Goal: Information Seeking & Learning: Learn about a topic

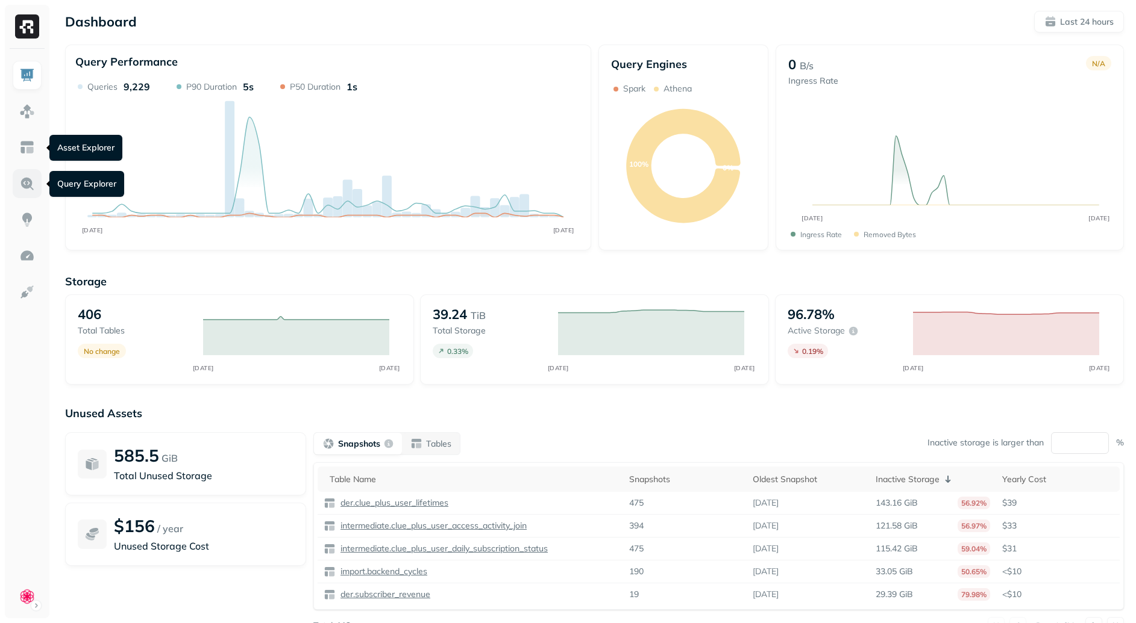
click at [27, 195] on link at bounding box center [27, 183] width 29 height 29
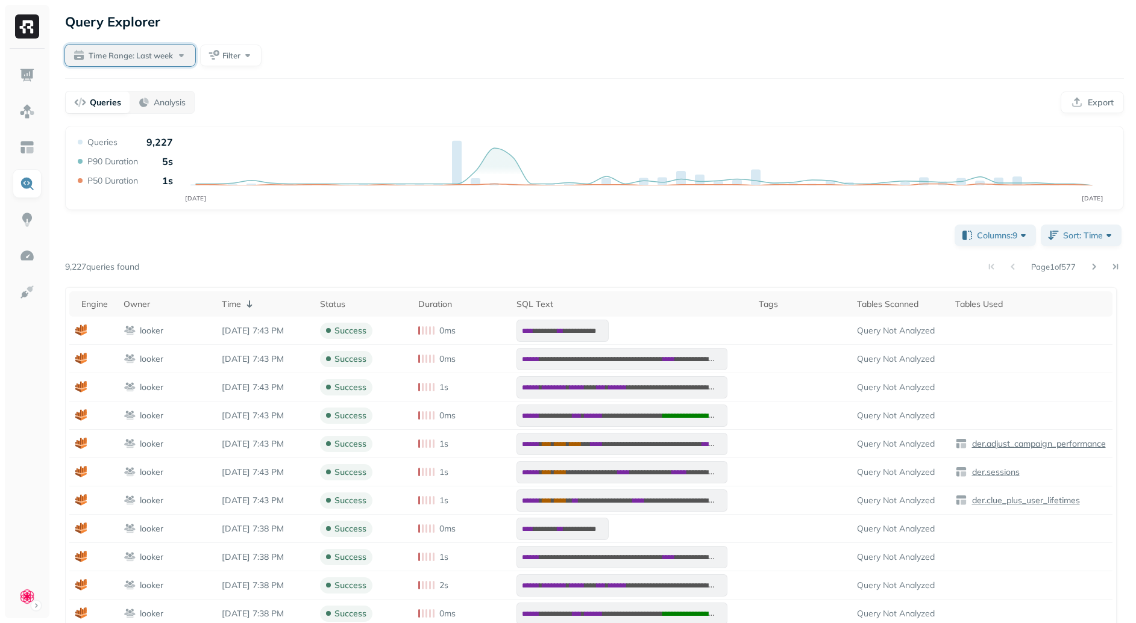
click at [145, 54] on span "Time Range: Last week" at bounding box center [131, 55] width 84 height 11
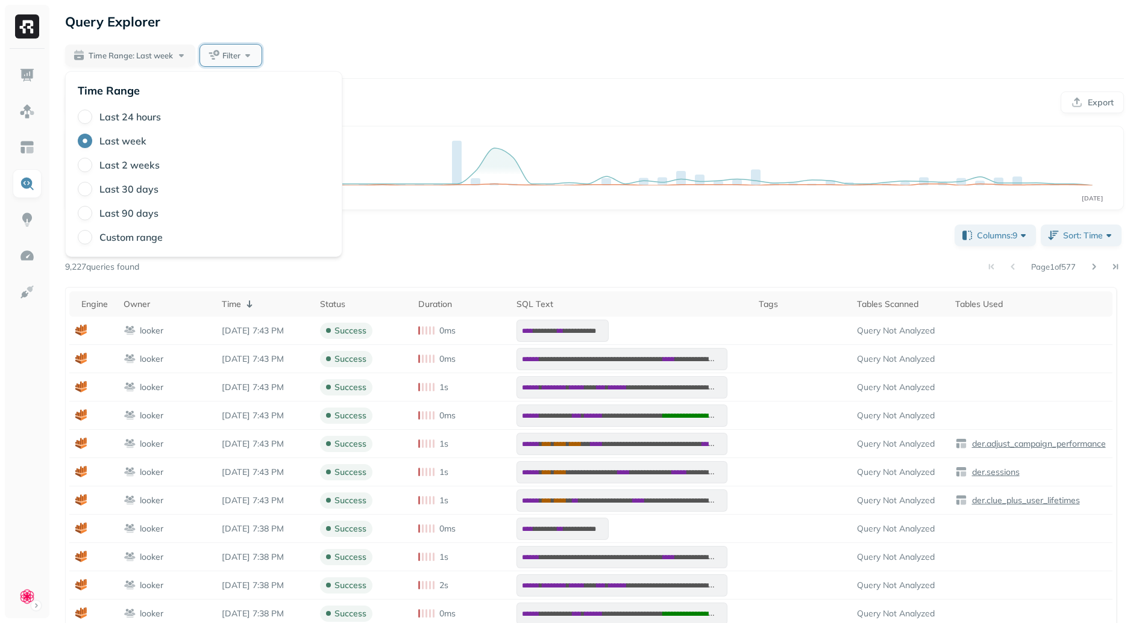
click at [258, 51] on button "Filter" at bounding box center [230, 56] width 61 height 22
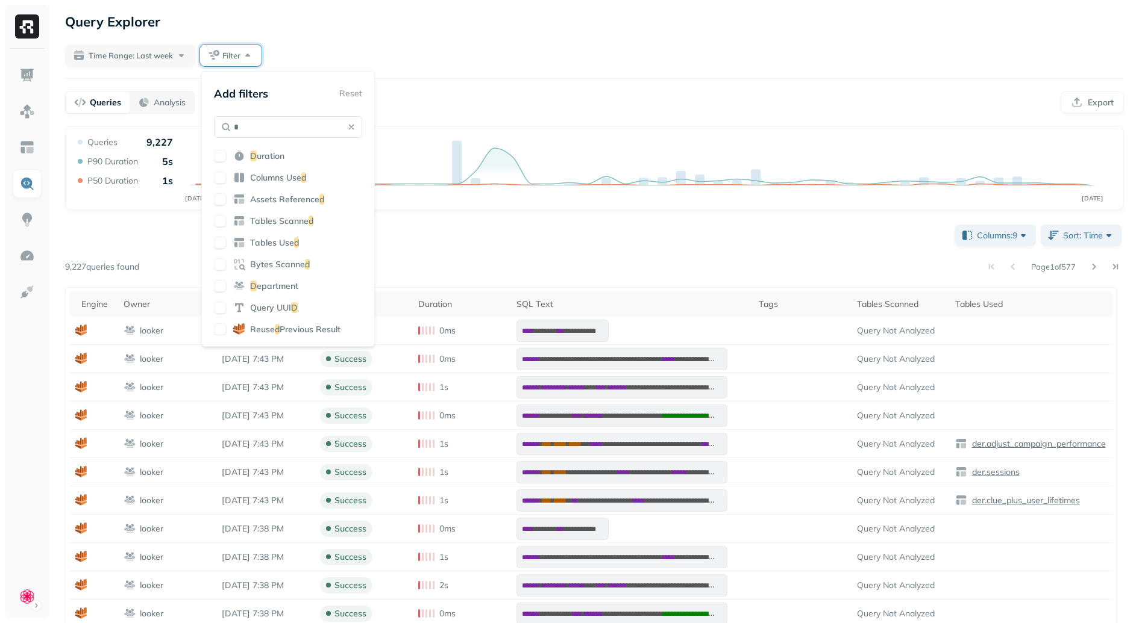
type input "*"
click at [280, 162] on div "D uration Columns Use d Assets Reference d Tables Scanne d Tables Use d Bytes S…" at bounding box center [288, 243] width 148 height 186
click at [281, 157] on span "uration" at bounding box center [271, 156] width 28 height 11
click at [360, 127] on input "*" at bounding box center [288, 127] width 148 height 22
drag, startPoint x: 512, startPoint y: 270, endPoint x: 459, endPoint y: 225, distance: 69.7
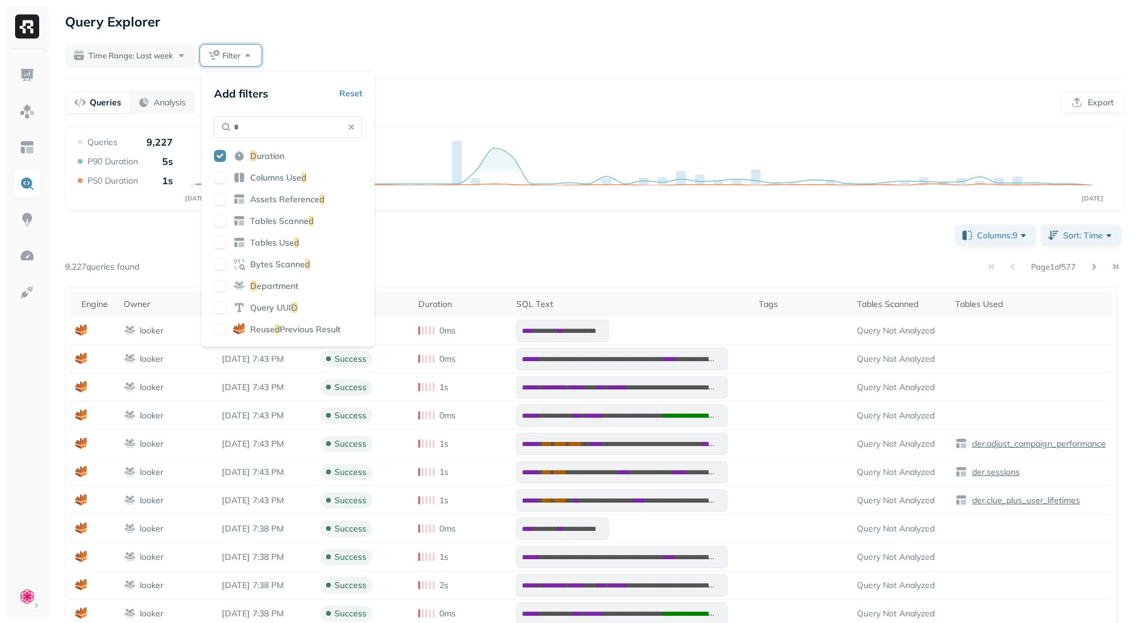
click at [512, 270] on div "Page 1 of 577" at bounding box center [631, 266] width 984 height 17
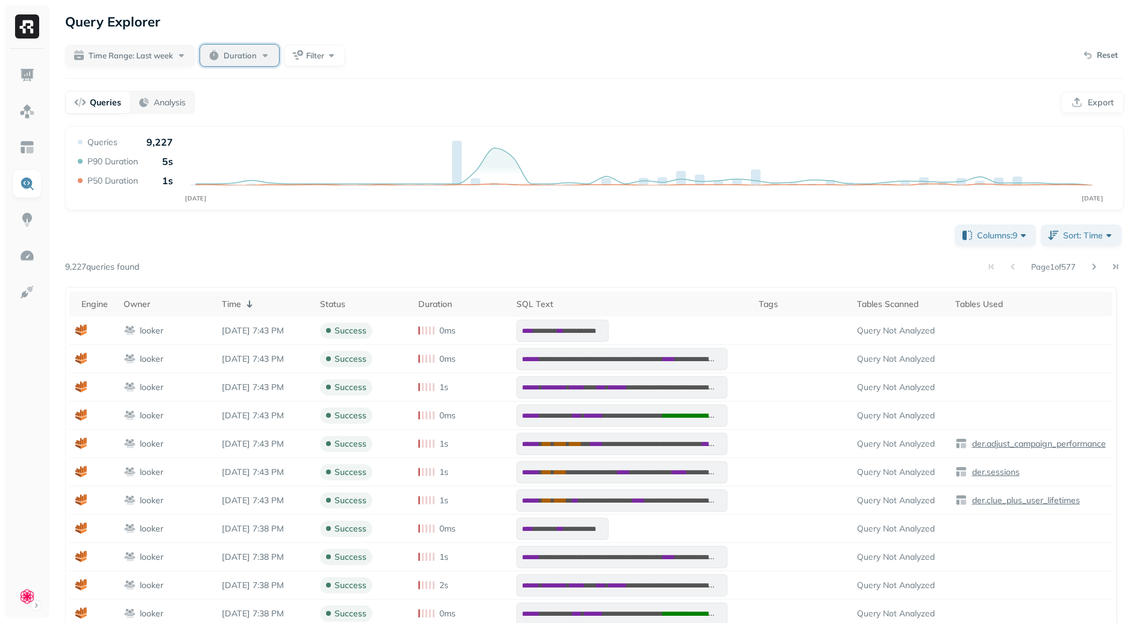
click at [228, 50] on span "Duration" at bounding box center [239, 55] width 33 height 11
click at [335, 127] on button "min" at bounding box center [342, 129] width 31 height 22
click at [263, 127] on input "text" at bounding box center [264, 128] width 48 height 22
click at [311, 130] on button "sec" at bounding box center [311, 129] width 30 height 22
click at [246, 129] on input "text" at bounding box center [264, 128] width 48 height 22
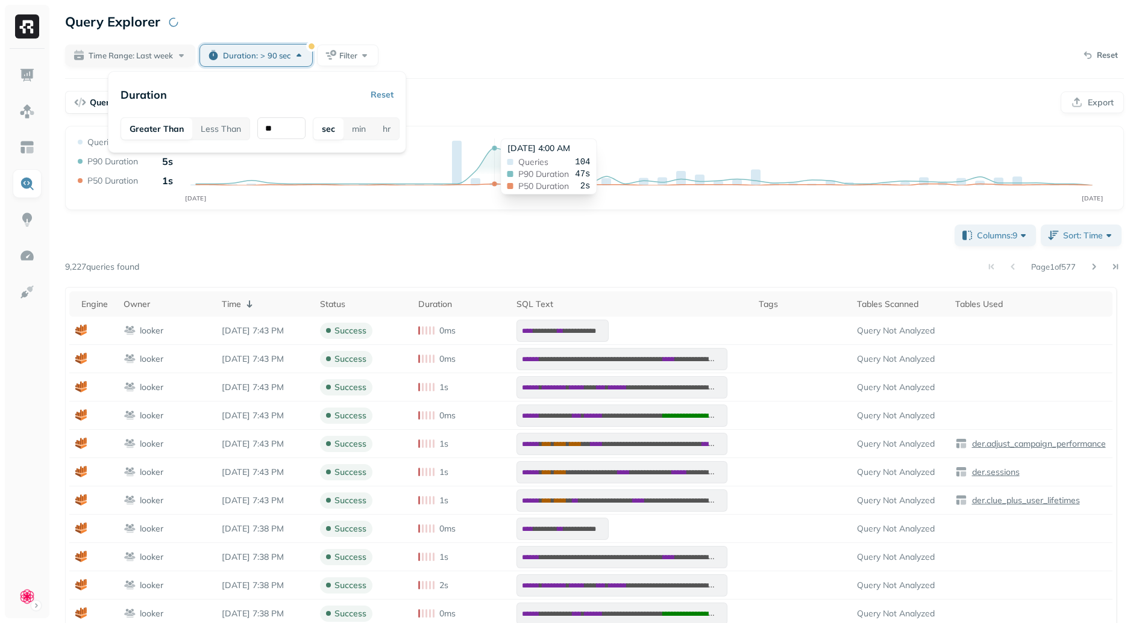
type input "**"
click at [522, 264] on div "Page 1 of 577" at bounding box center [631, 266] width 984 height 17
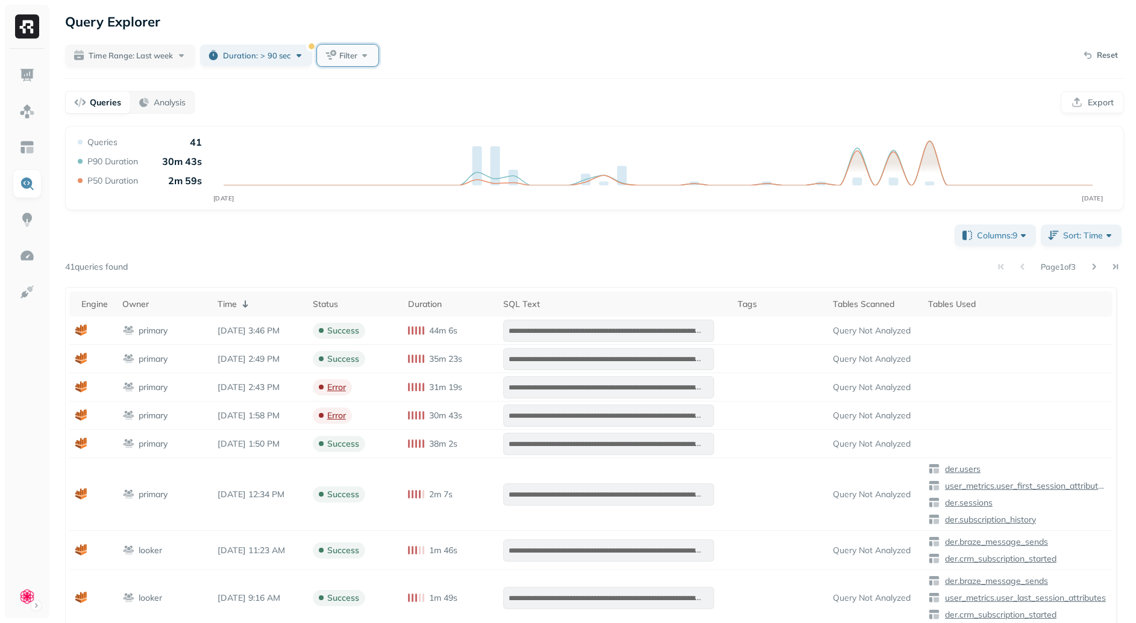
click at [349, 56] on span "Filter" at bounding box center [348, 55] width 18 height 11
type input "***"
click at [430, 160] on span "ets Referenced" at bounding box center [411, 156] width 60 height 11
click at [480, 223] on div "**********" at bounding box center [594, 603] width 1058 height 762
click at [381, 58] on span "Assets Referenced" at bounding box center [373, 55] width 67 height 11
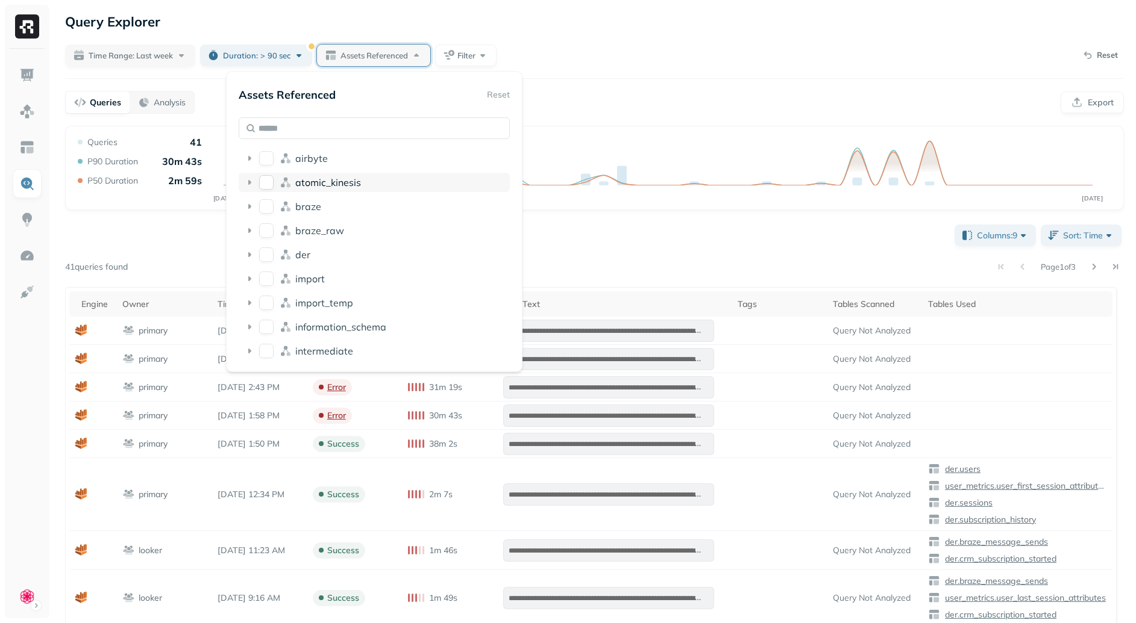
click at [249, 183] on icon at bounding box center [249, 182] width 3 height 5
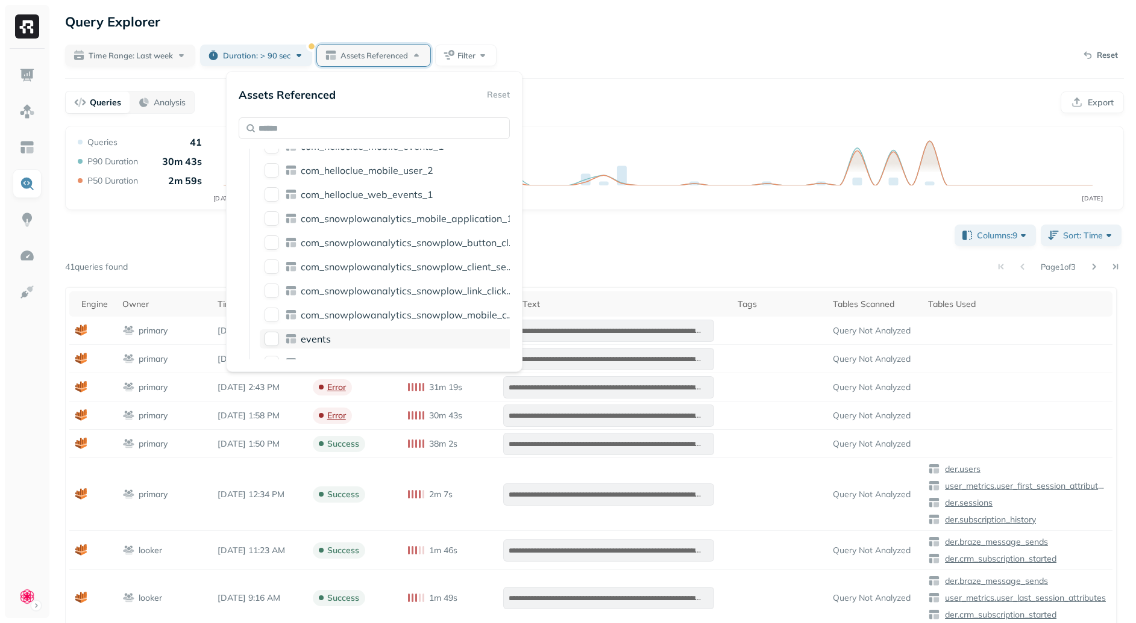
click at [274, 342] on button "events" at bounding box center [271, 339] width 14 height 14
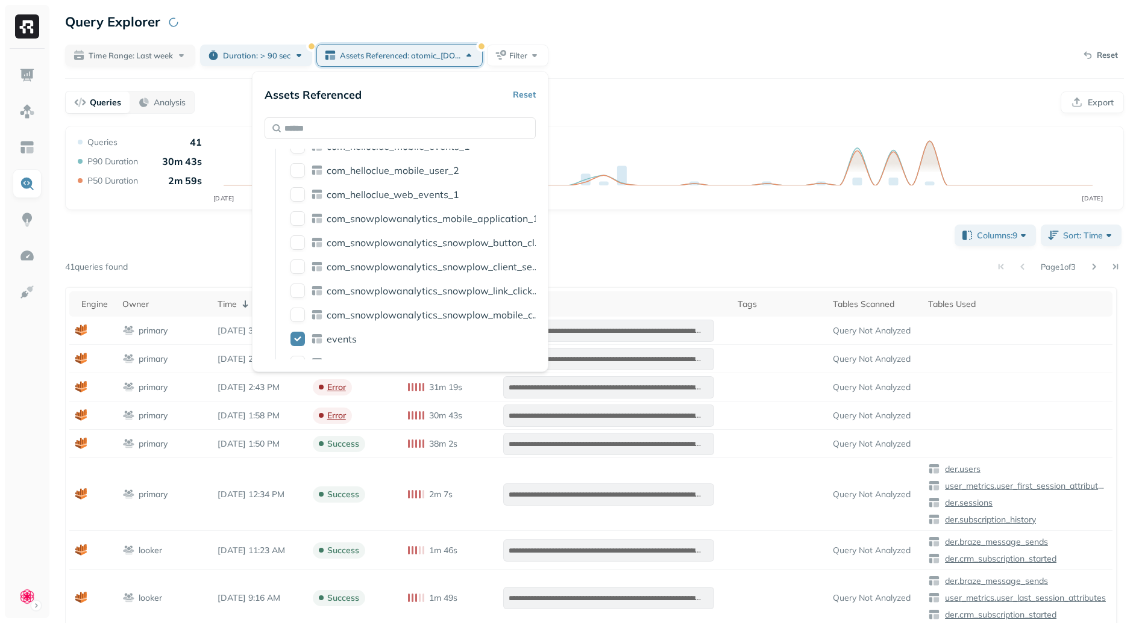
click at [708, 284] on div "**********" at bounding box center [594, 603] width 1058 height 762
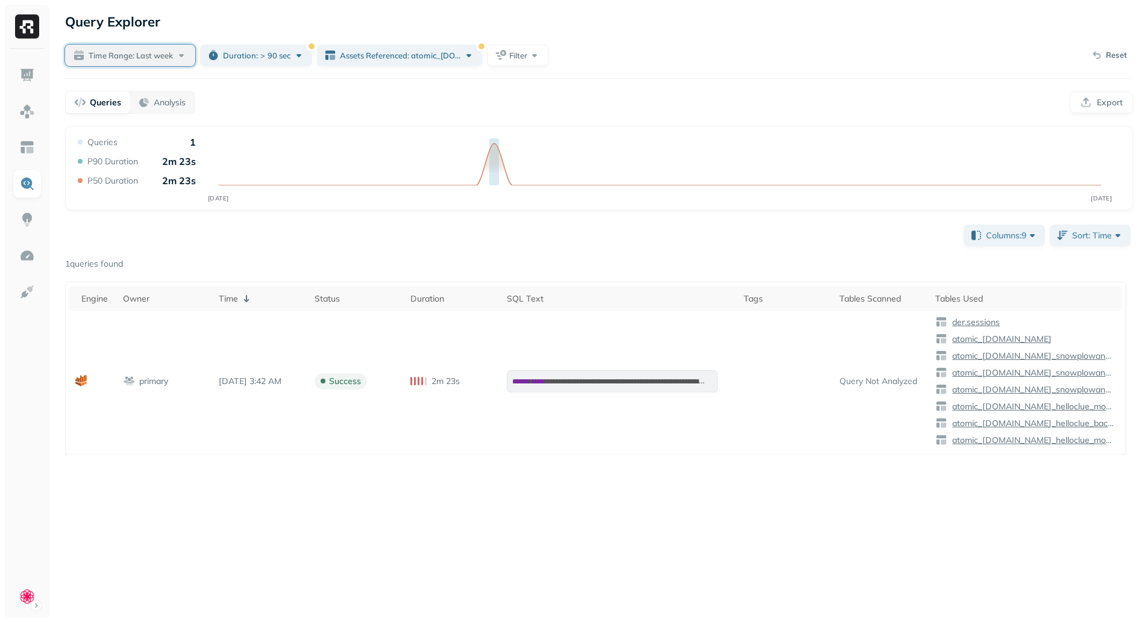
click at [110, 54] on span "Time Range: Last week" at bounding box center [131, 55] width 84 height 11
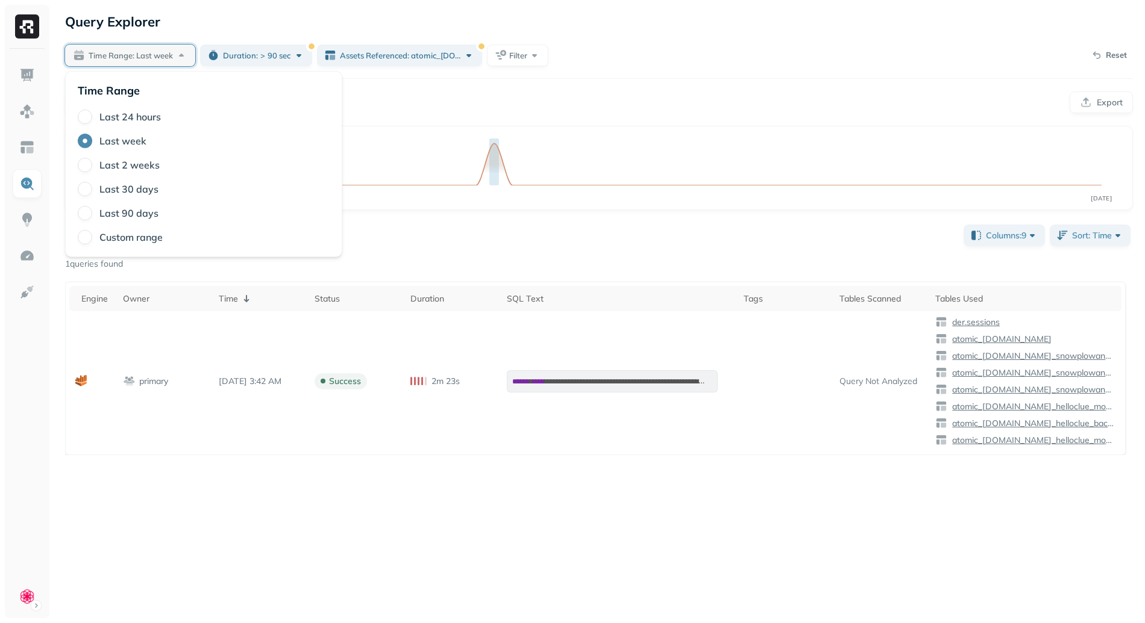
click at [145, 211] on label "Last 90 days" at bounding box center [128, 213] width 59 height 12
click at [92, 211] on button "Last 90 days" at bounding box center [85, 213] width 14 height 14
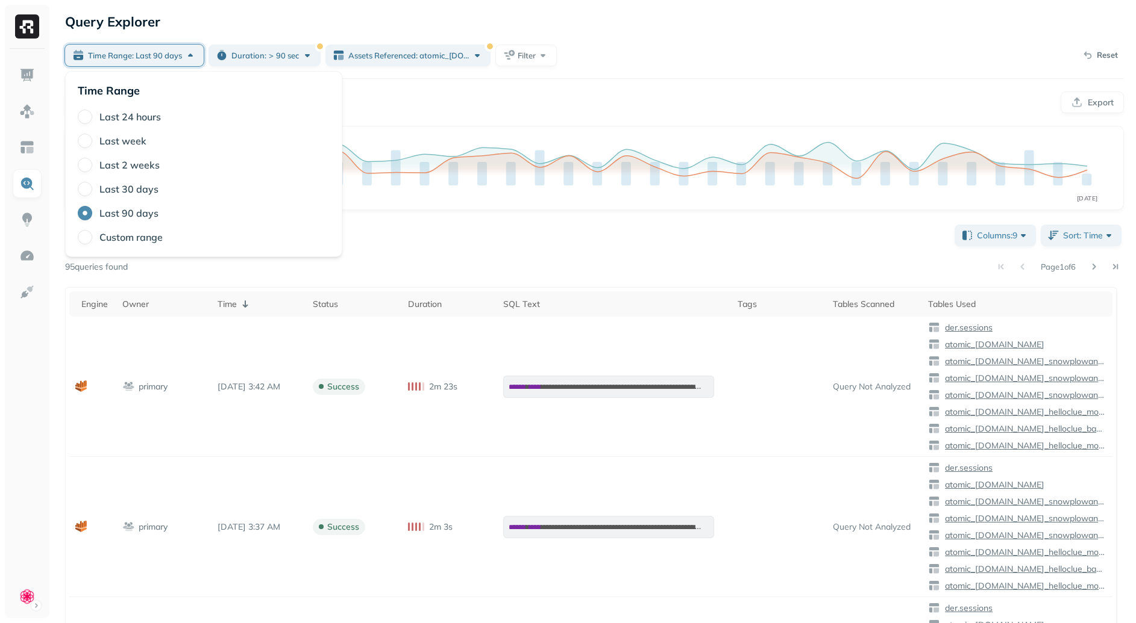
click at [131, 187] on label "Last 30 days" at bounding box center [128, 189] width 59 height 12
click at [92, 187] on button "Last 30 days" at bounding box center [85, 189] width 14 height 14
drag, startPoint x: 514, startPoint y: 242, endPoint x: 481, endPoint y: 230, distance: 35.5
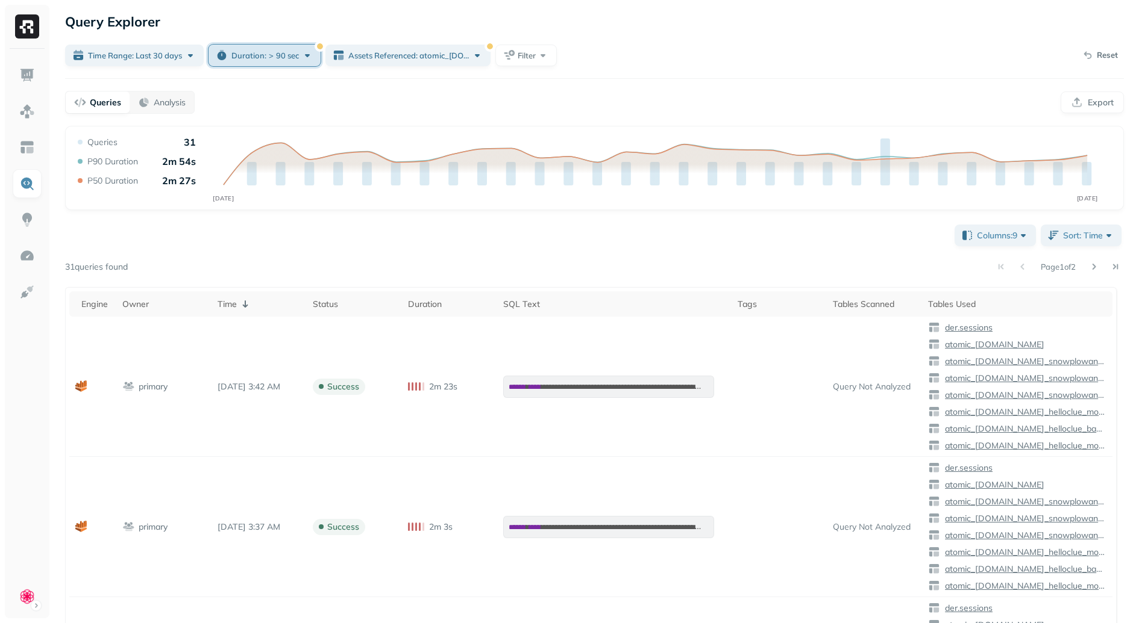
click at [284, 53] on span "90 sec" at bounding box center [287, 55] width 23 height 11
click at [378, 132] on button "min" at bounding box center [367, 129] width 31 height 22
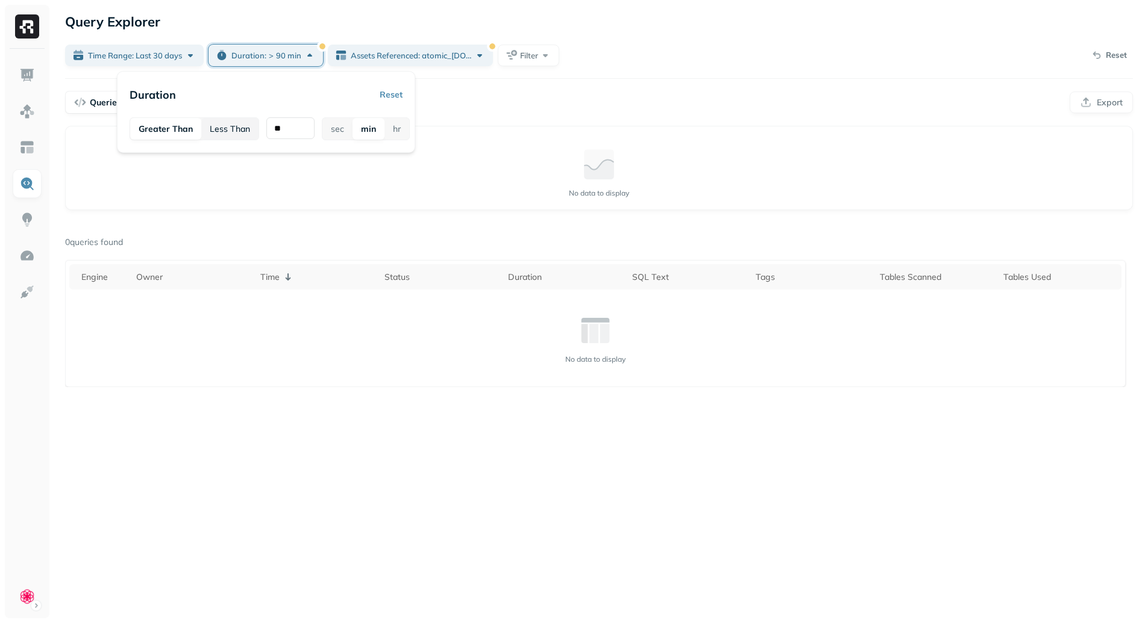
drag, startPoint x: 289, startPoint y: 133, endPoint x: 223, endPoint y: 130, distance: 65.1
click at [234, 130] on div "Greater Than Less Than ** sec min hr" at bounding box center [266, 128] width 273 height 23
type input "*"
click at [392, 177] on div "No data to display" at bounding box center [598, 172] width 1047 height 72
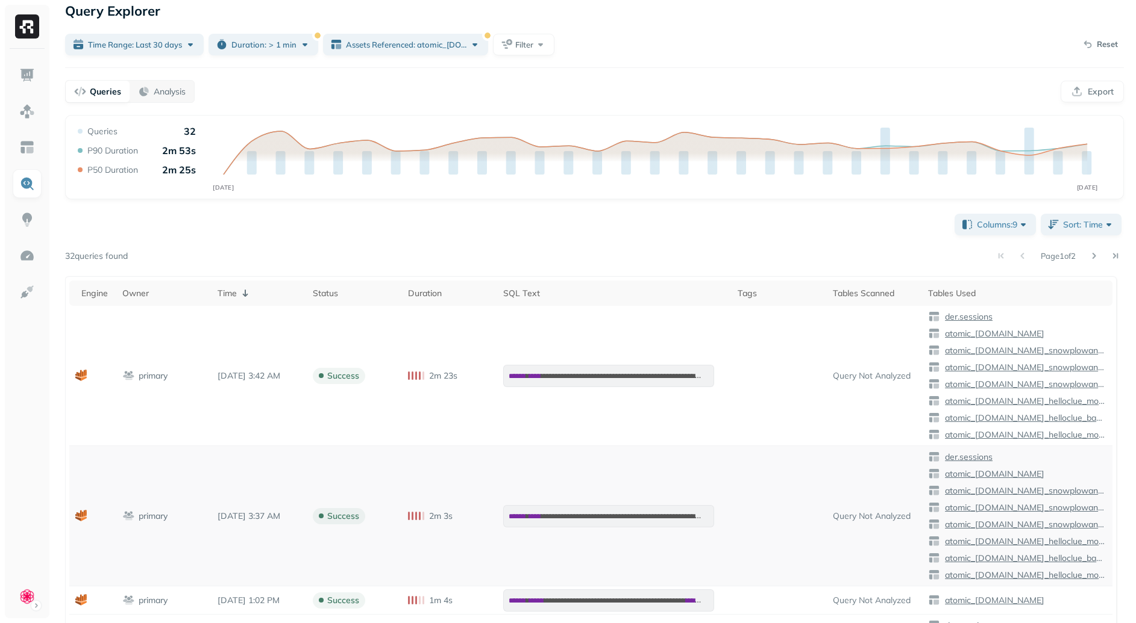
scroll to position [0, 0]
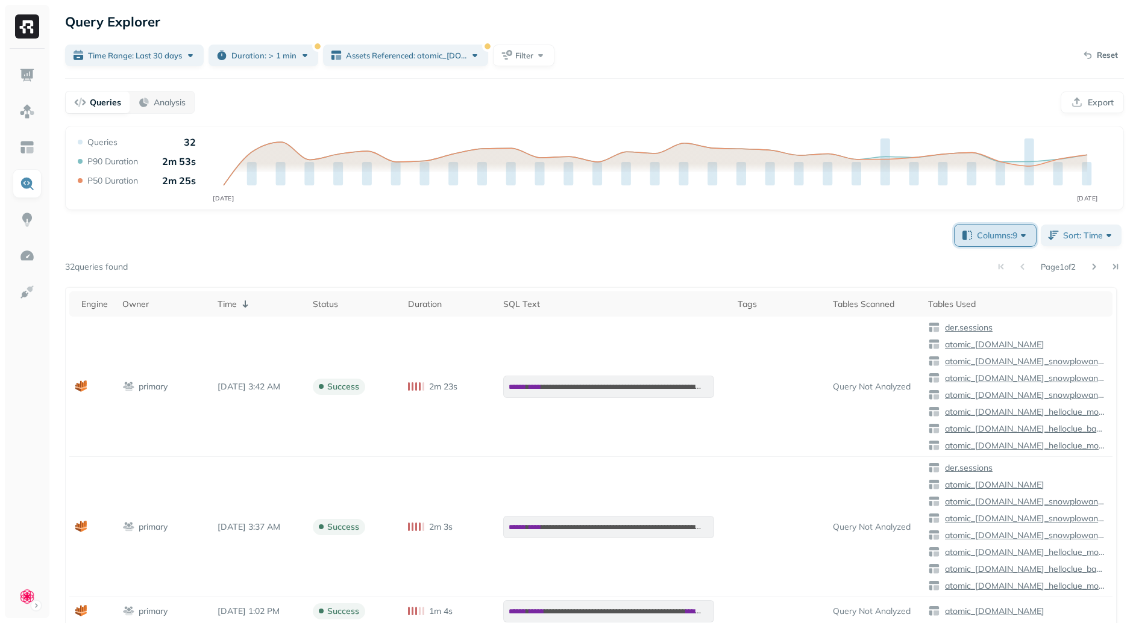
click at [998, 236] on span "Columns: 9" at bounding box center [1002, 236] width 52 height 12
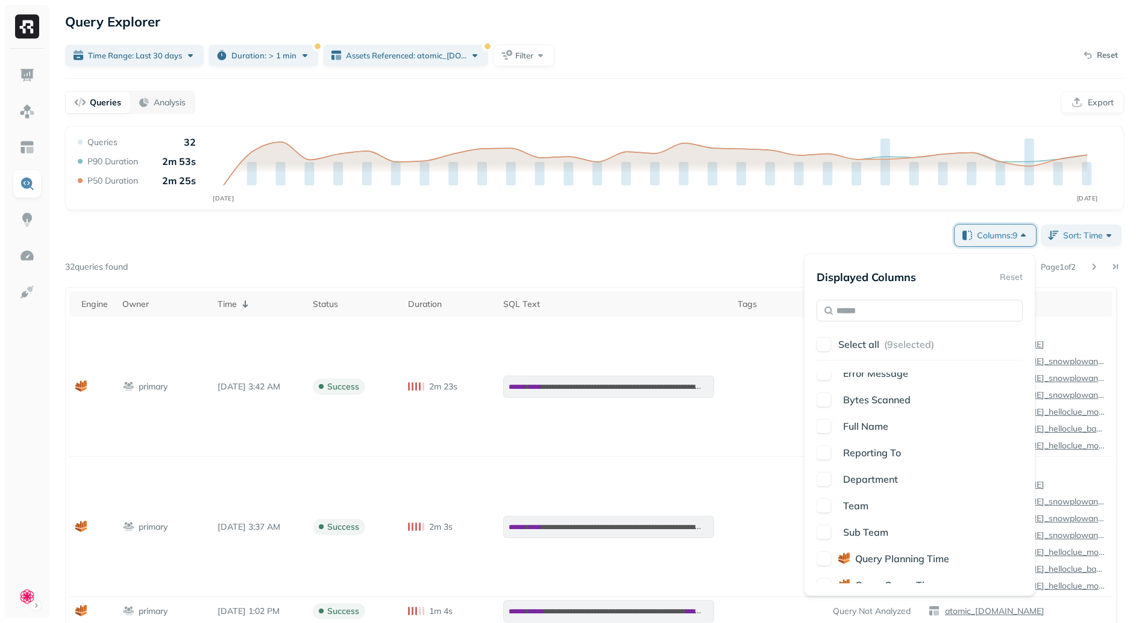
scroll to position [117, 0]
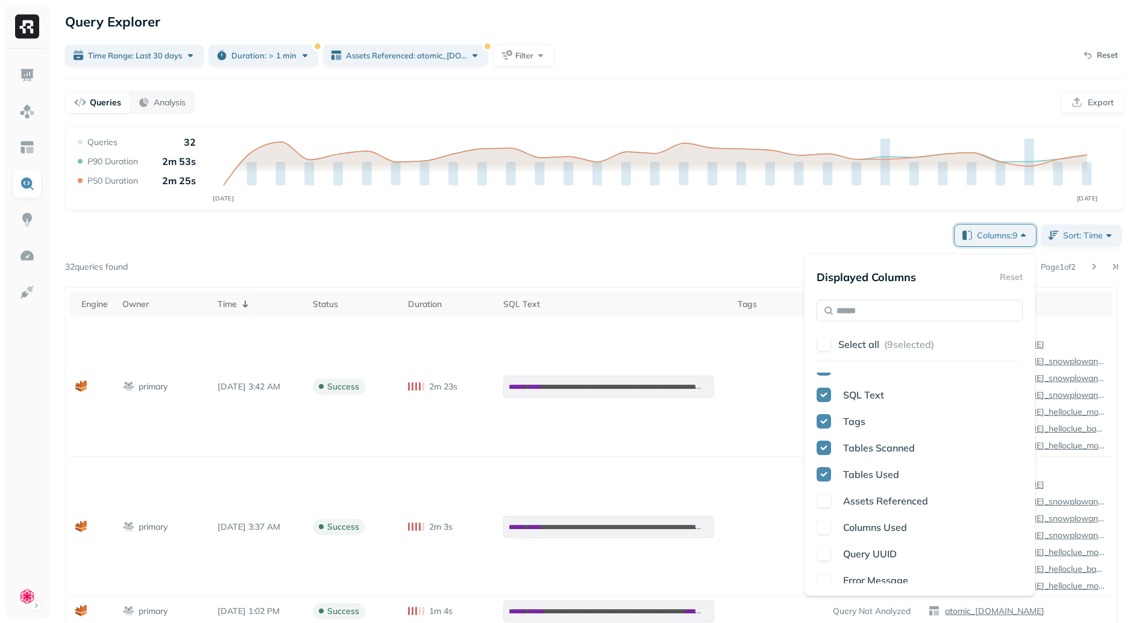
click at [848, 449] on span "Tables Scanned" at bounding box center [879, 448] width 72 height 12
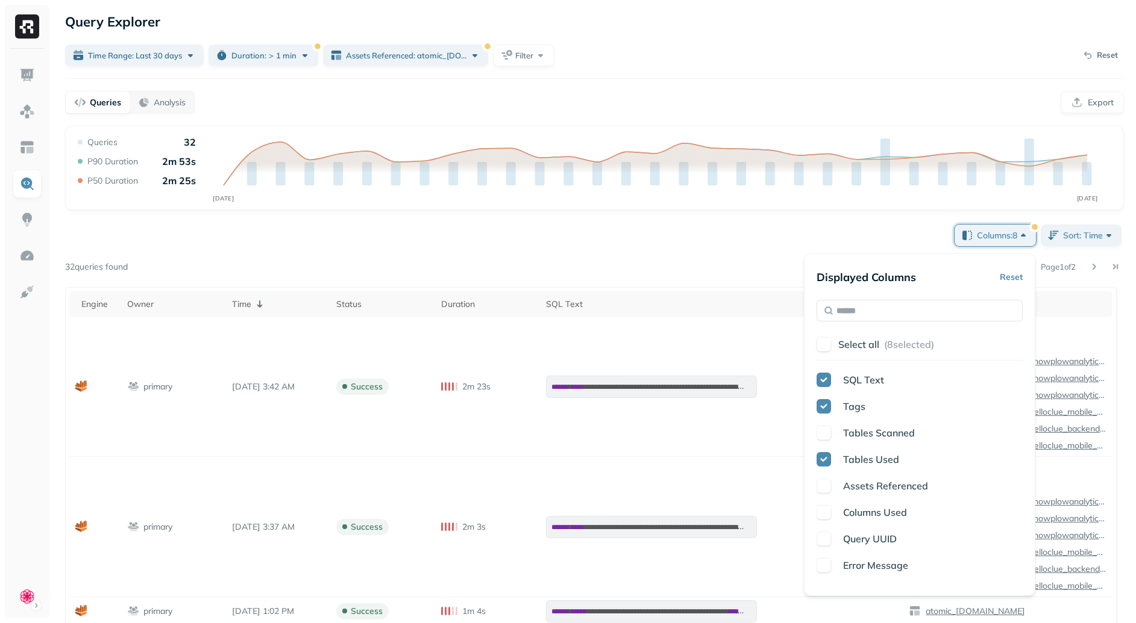
click at [877, 460] on span "Tables Used" at bounding box center [871, 460] width 56 height 12
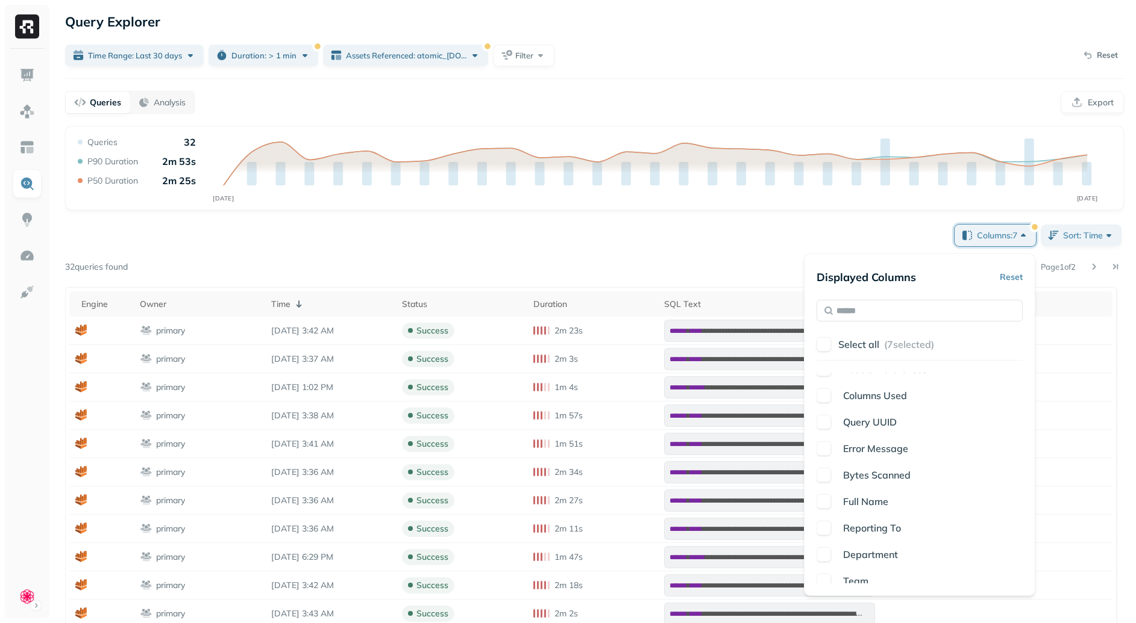
scroll to position [111, 0]
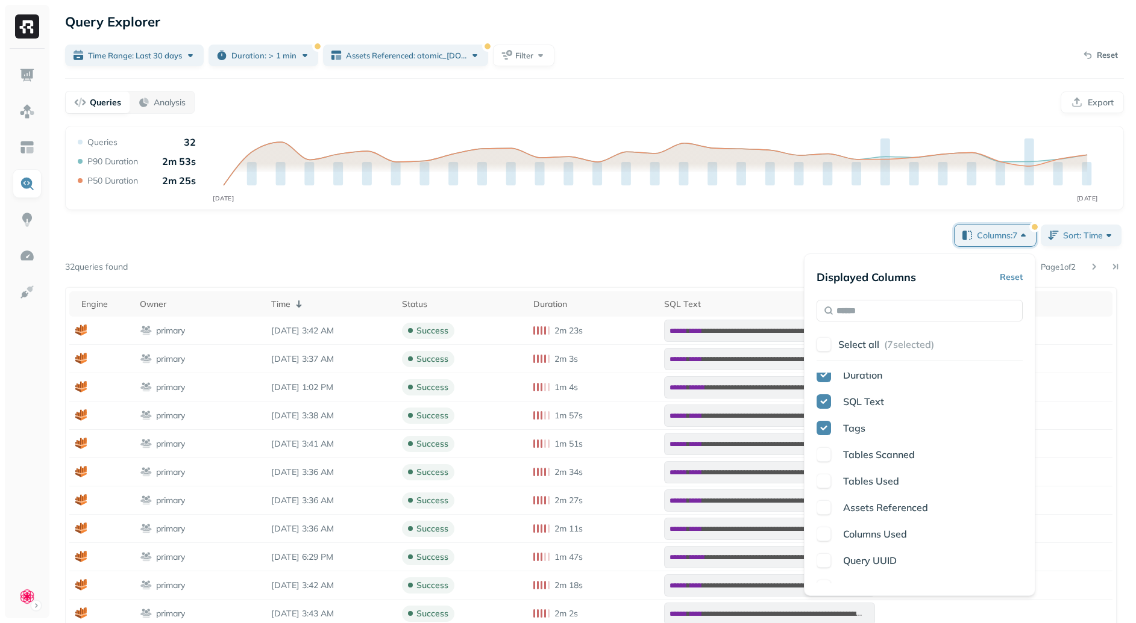
click at [852, 430] on span "Tags" at bounding box center [854, 428] width 22 height 12
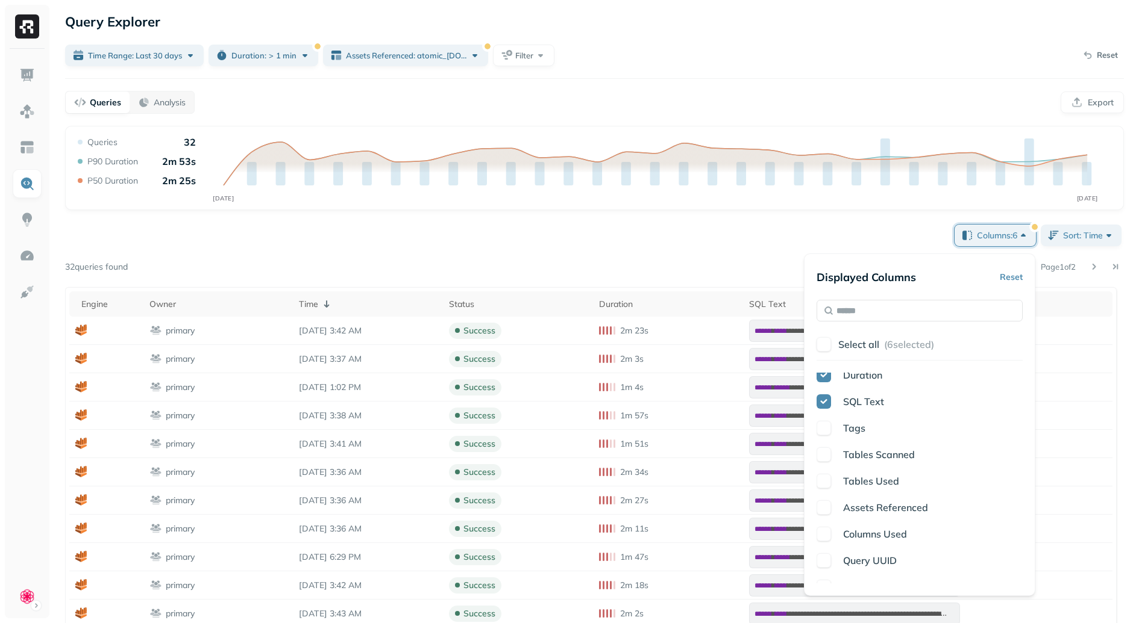
click at [867, 402] on span "SQL Text" at bounding box center [863, 402] width 41 height 12
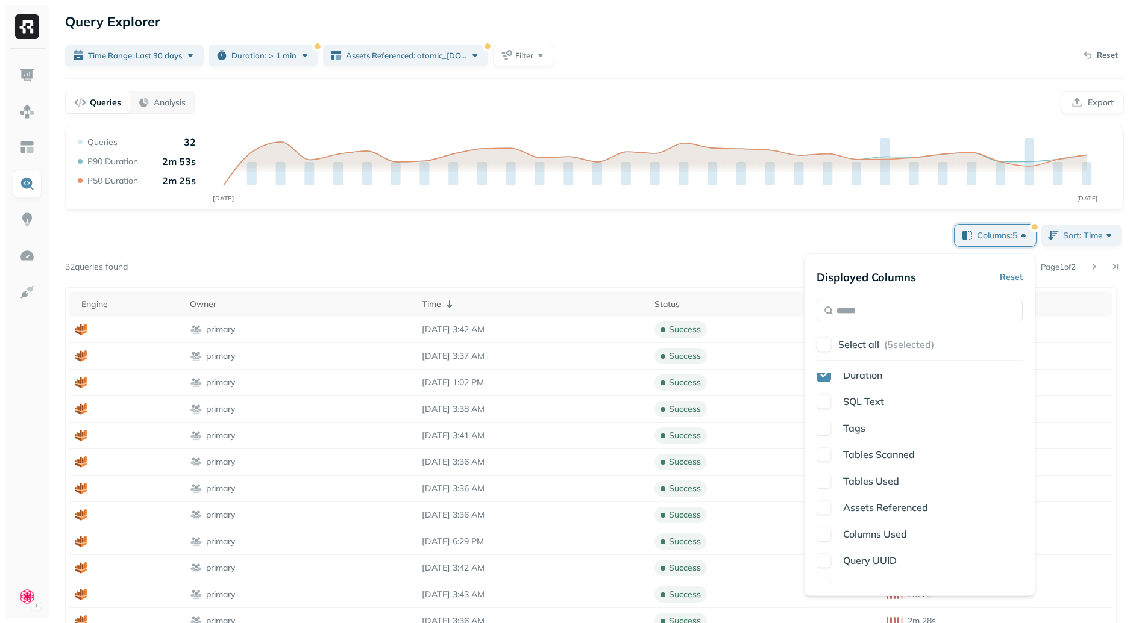
scroll to position [56, 0]
click at [863, 448] on div "Engine Owner Time Status Duration SQL Text Tags Tables Scanned Tables Used Asse…" at bounding box center [919, 478] width 206 height 211
click at [863, 452] on span "SQL Text" at bounding box center [863, 457] width 41 height 12
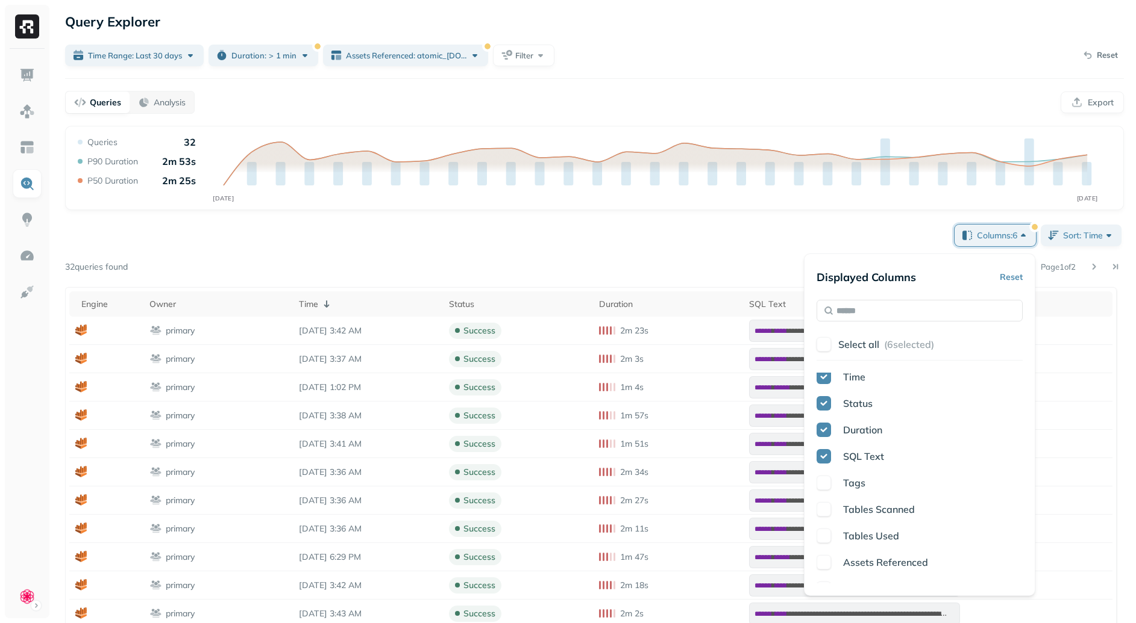
click at [862, 425] on span "Duration" at bounding box center [862, 430] width 39 height 12
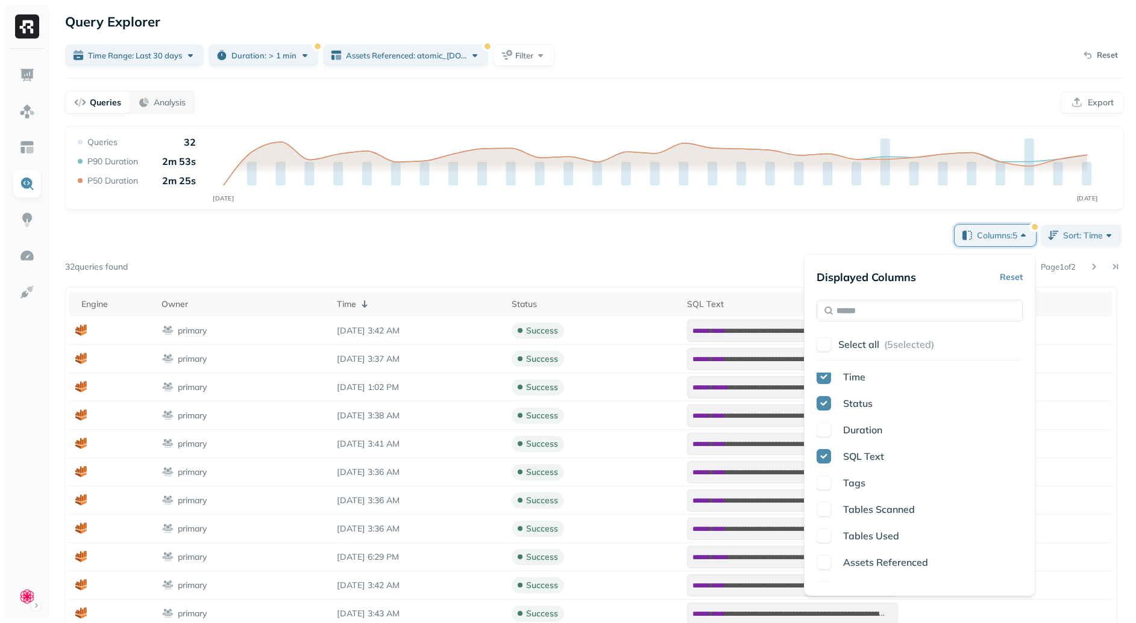
click at [862, 434] on span "Duration" at bounding box center [862, 430] width 39 height 12
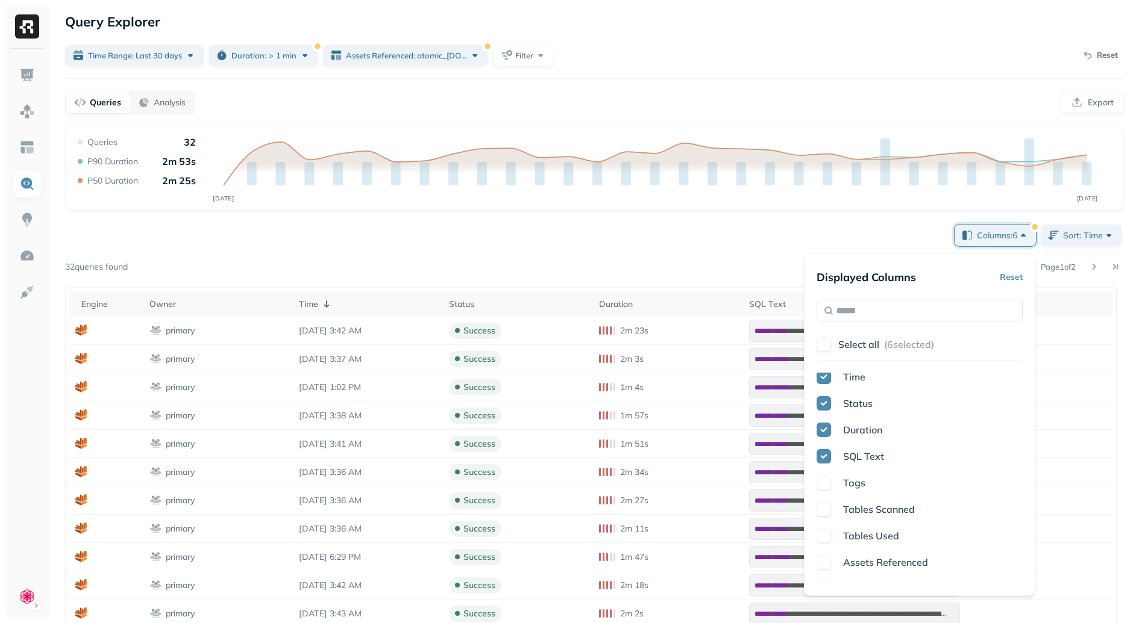
click at [863, 408] on span "Status" at bounding box center [858, 404] width 30 height 12
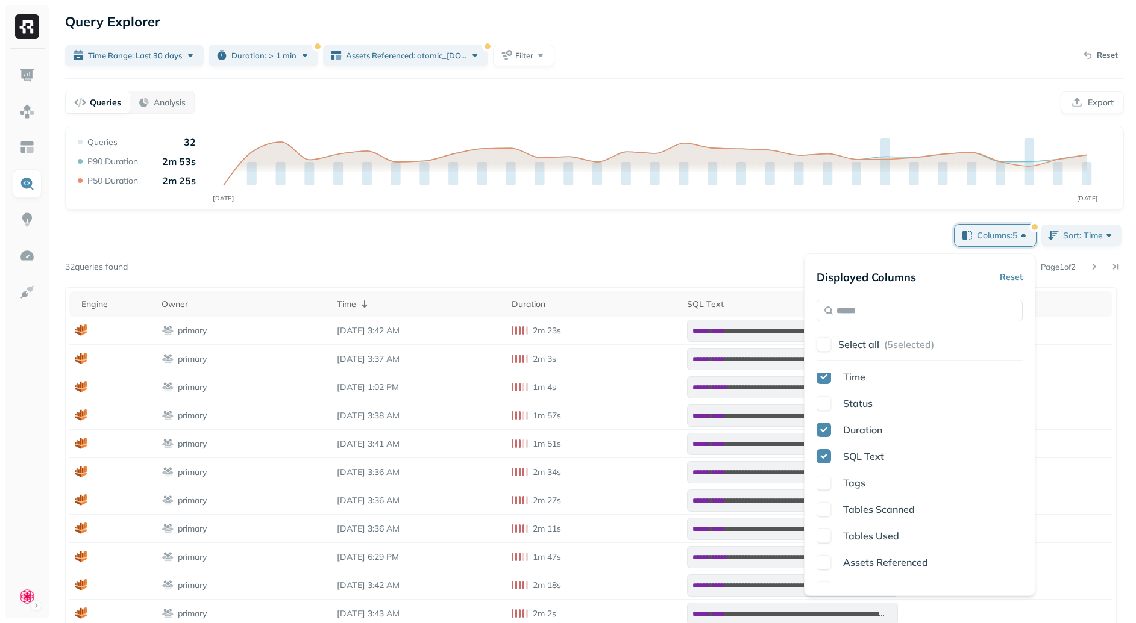
scroll to position [27, 0]
click at [855, 435] on span "Status" at bounding box center [858, 433] width 30 height 12
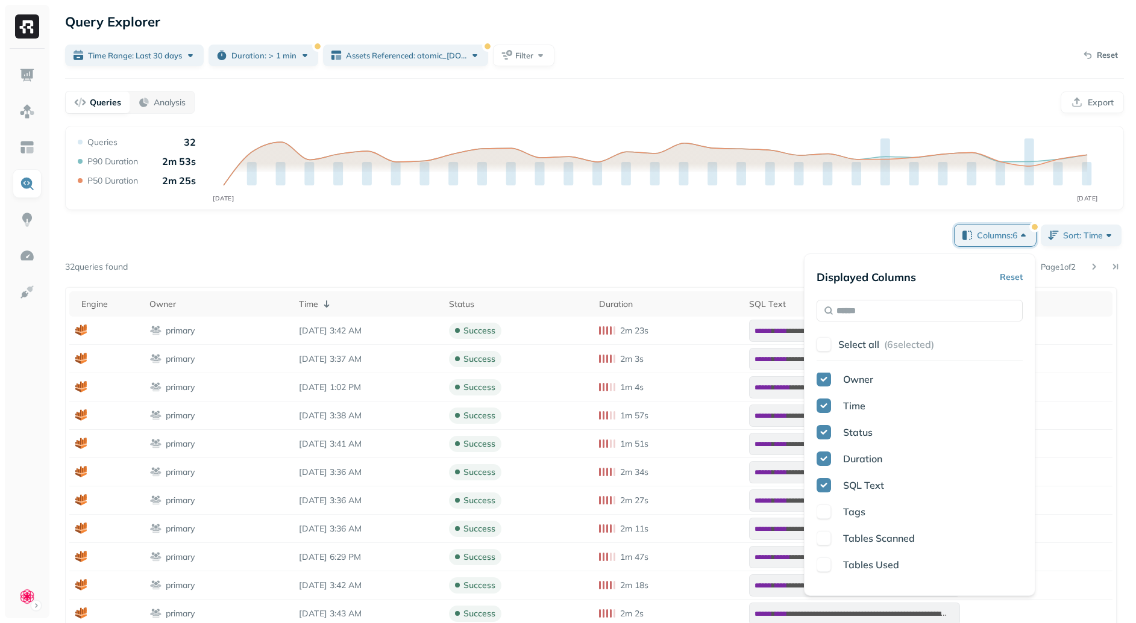
click at [848, 406] on span "Time" at bounding box center [854, 406] width 22 height 12
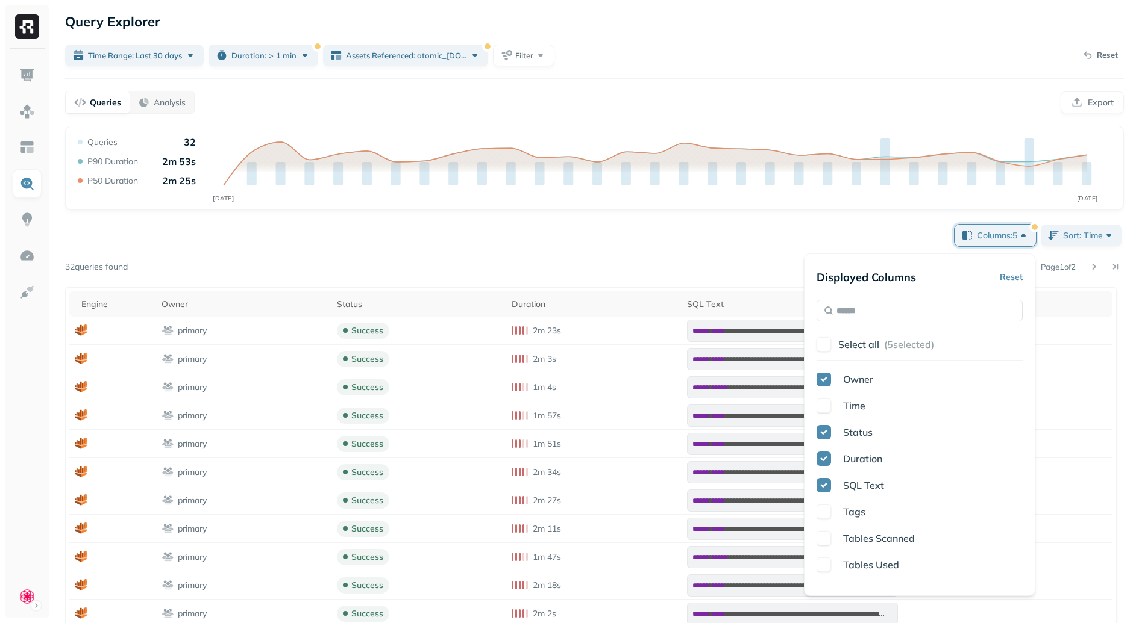
scroll to position [0, 0]
click at [851, 430] on span "Time" at bounding box center [854, 433] width 22 height 12
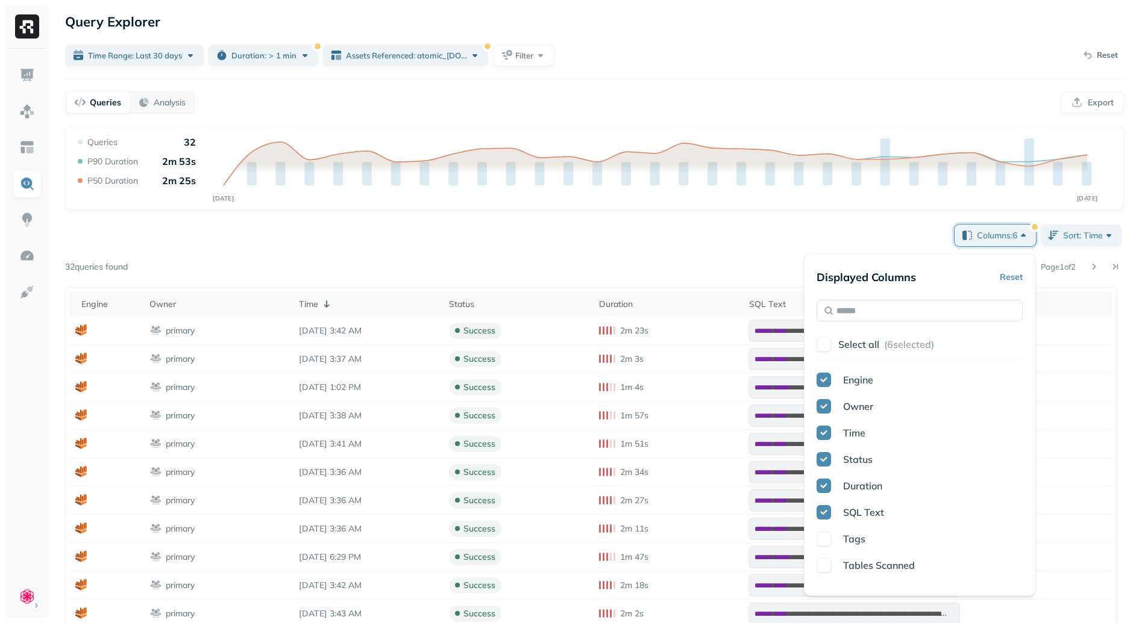
click at [845, 380] on span "Engine" at bounding box center [858, 380] width 30 height 12
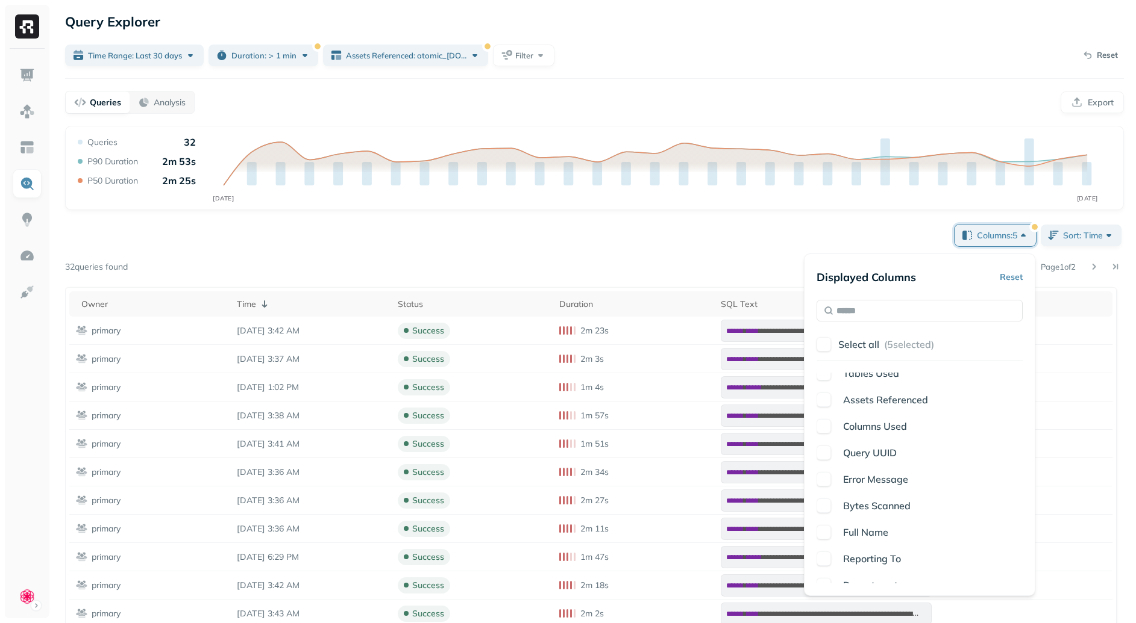
scroll to position [234, 0]
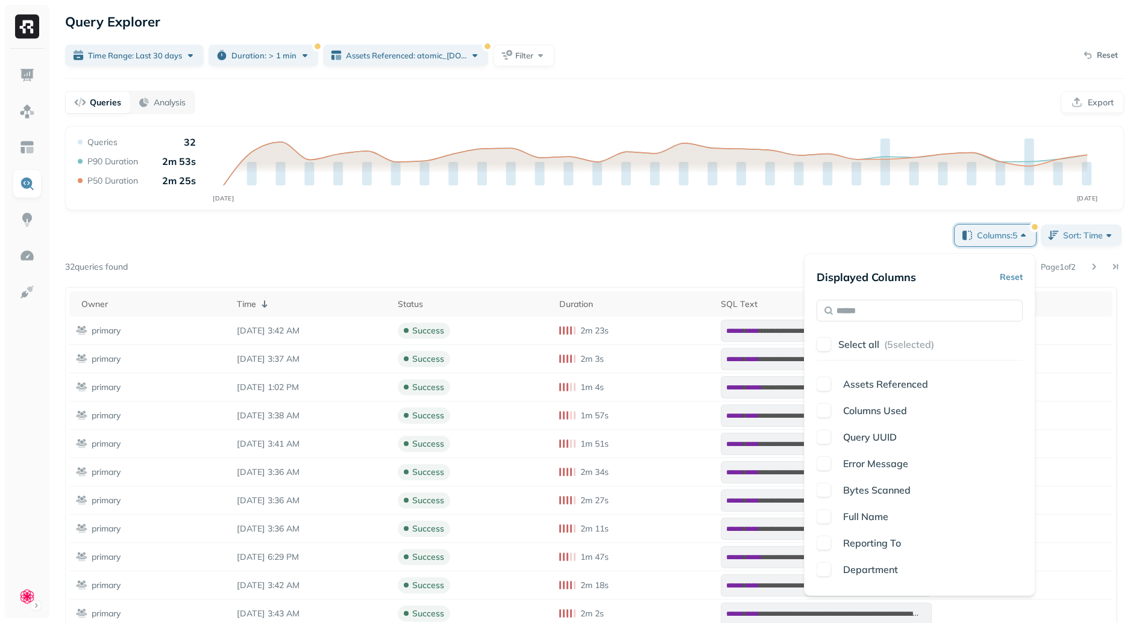
click at [875, 486] on span "Bytes Scanned" at bounding box center [876, 490] width 67 height 12
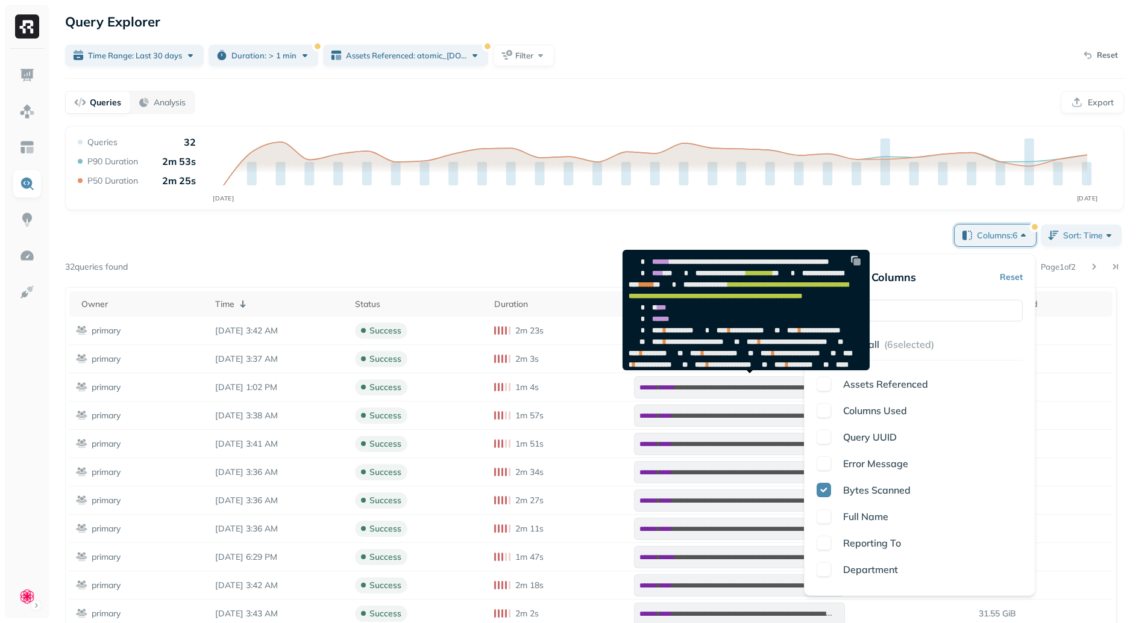
click at [722, 253] on pre "**********" at bounding box center [743, 497] width 241 height 492
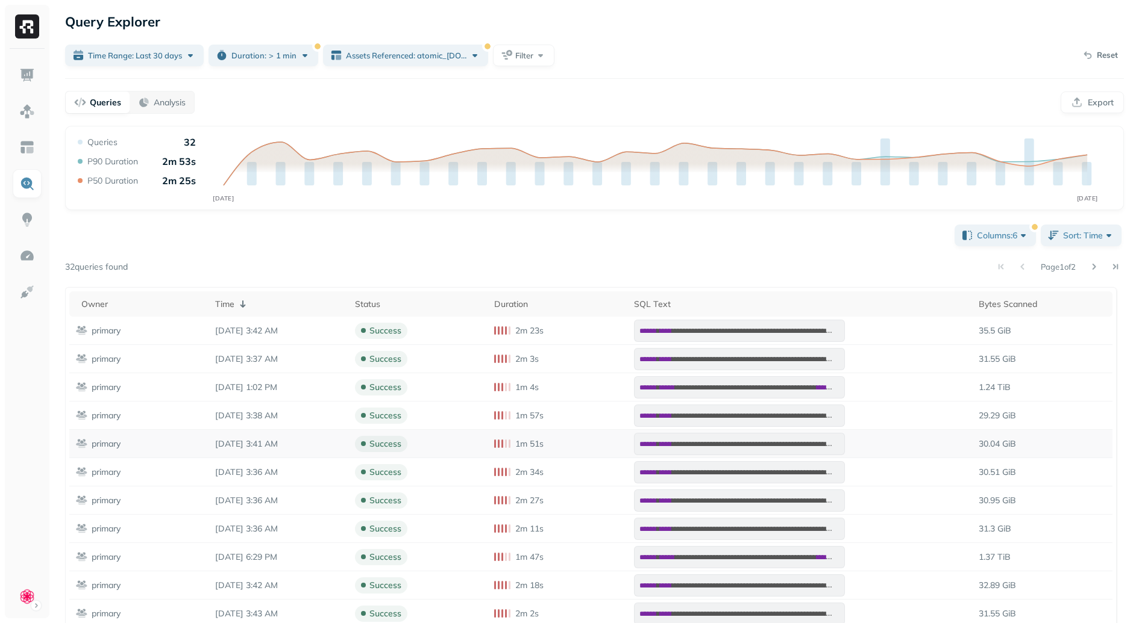
scroll to position [161, 0]
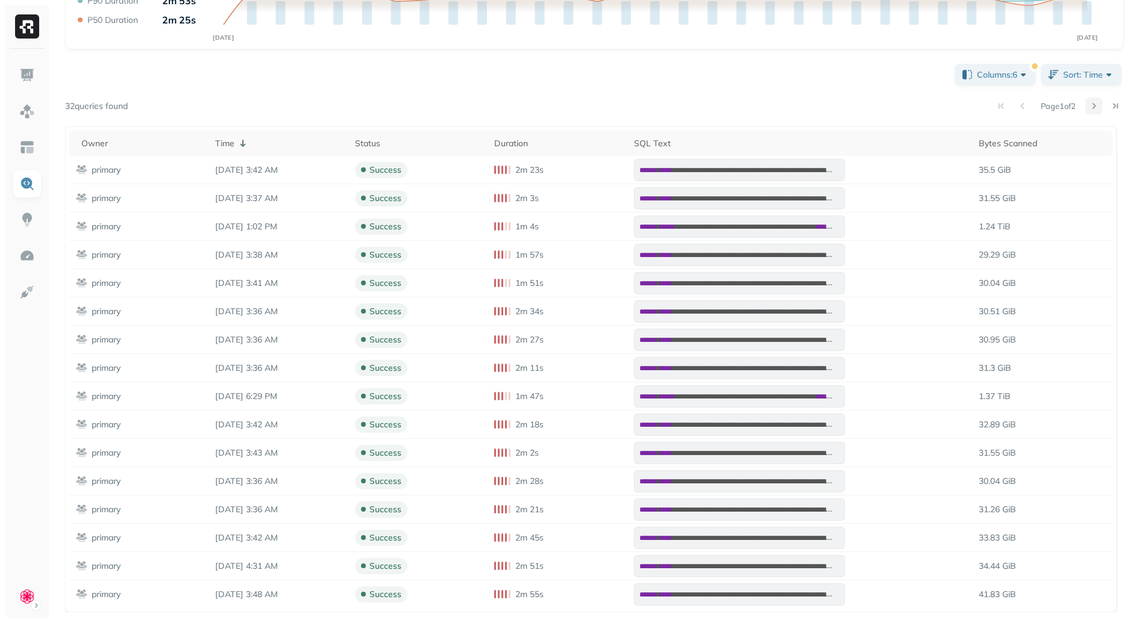
click at [1093, 104] on button at bounding box center [1093, 106] width 17 height 17
click at [1001, 106] on button at bounding box center [1000, 106] width 17 height 17
click at [1093, 103] on button at bounding box center [1093, 106] width 17 height 17
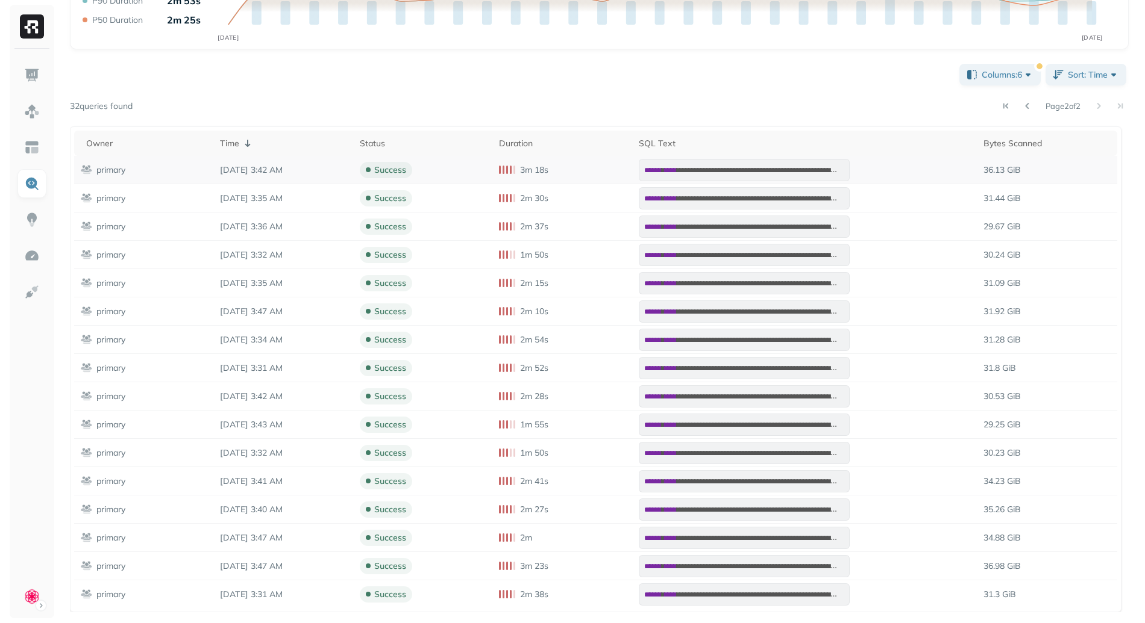
scroll to position [0, 0]
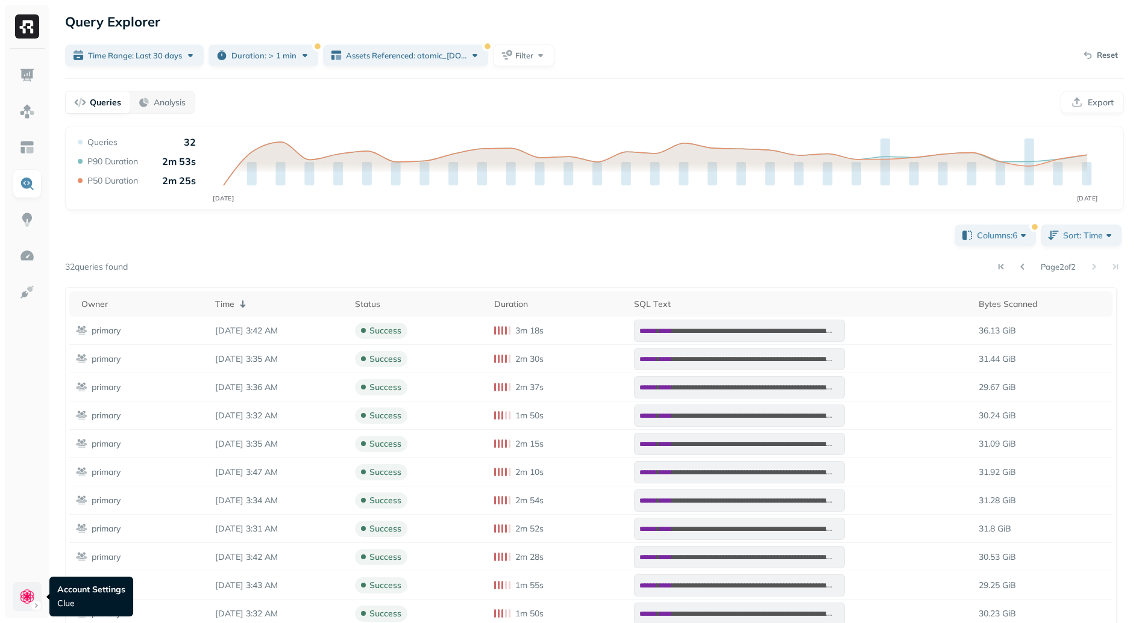
click at [33, 589] on html "**********" at bounding box center [568, 392] width 1136 height 784
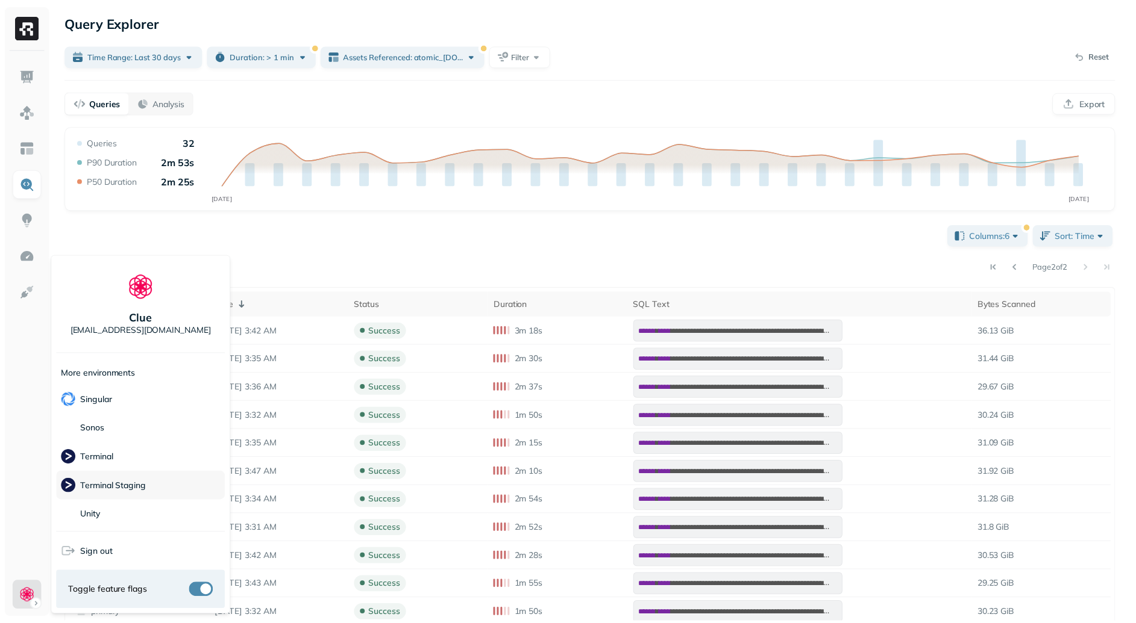
scroll to position [277, 0]
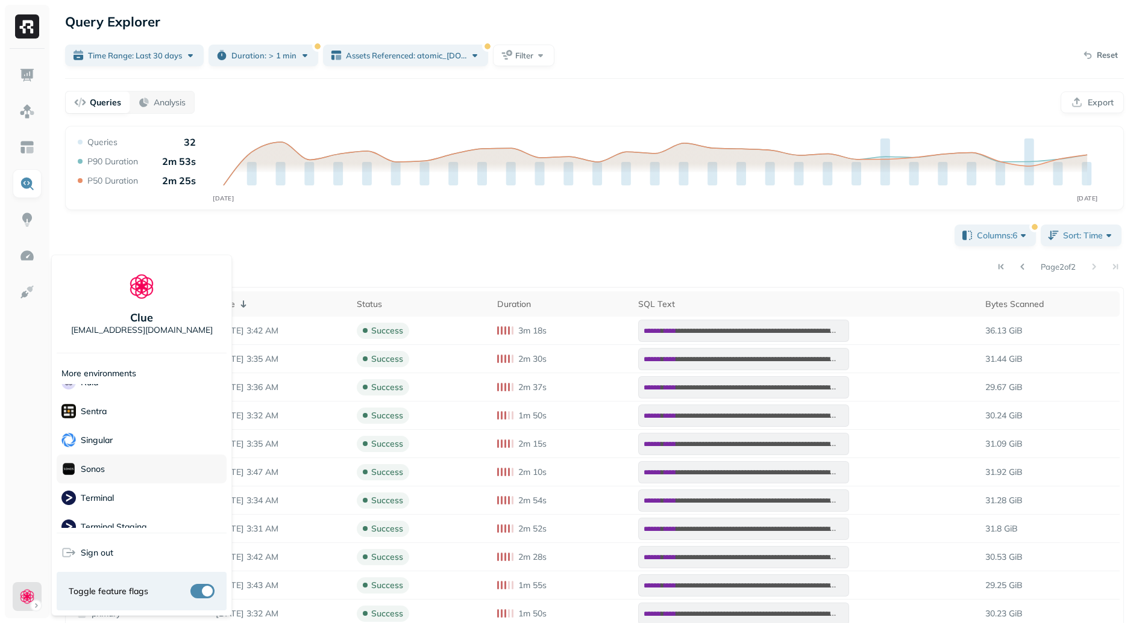
click at [137, 474] on div "Sonos" at bounding box center [142, 469] width 170 height 29
click at [391, 273] on html "**********" at bounding box center [572, 392] width 1145 height 784
